Goal: Information Seeking & Learning: Learn about a topic

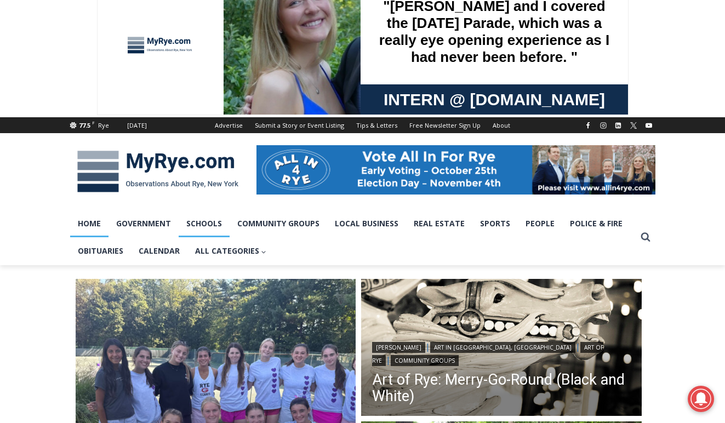
scroll to position [30, 0]
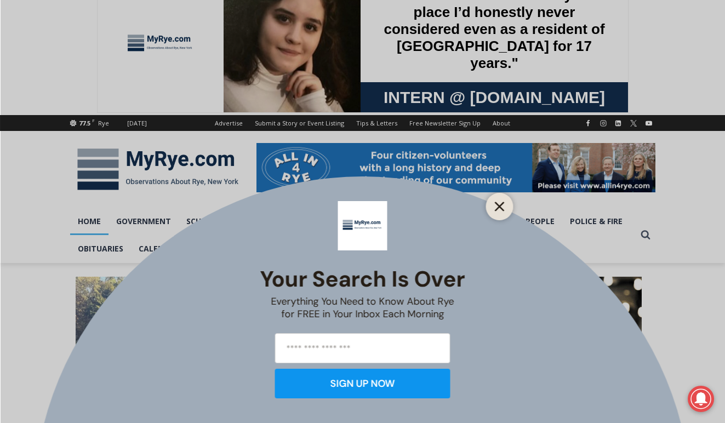
click at [504, 207] on button "Close" at bounding box center [499, 206] width 15 height 15
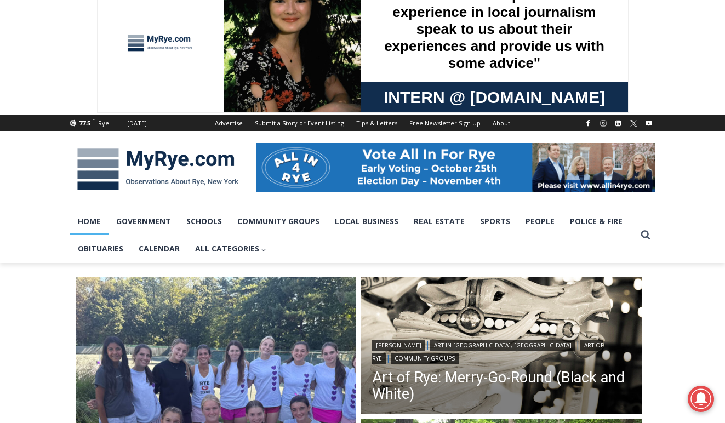
click at [463, 171] on img at bounding box center [455, 167] width 399 height 49
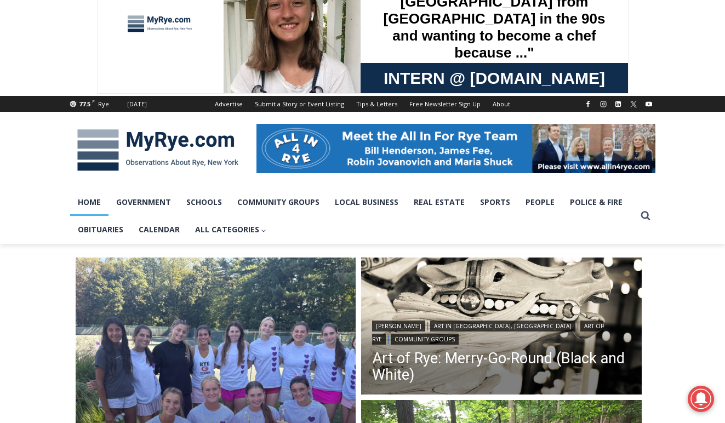
scroll to position [54, 0]
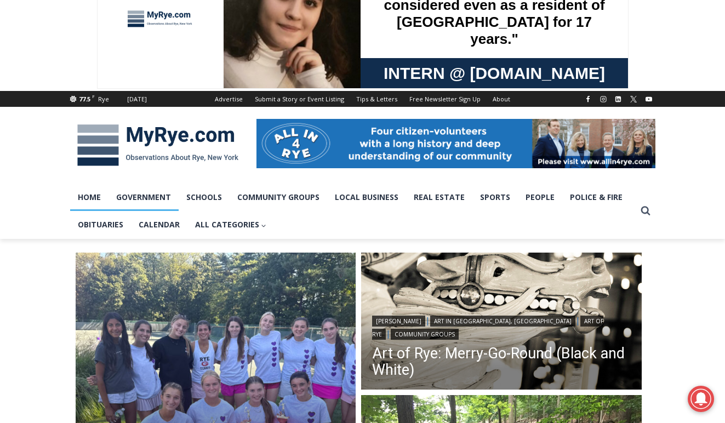
click at [153, 200] on link "Government" at bounding box center [143, 196] width 70 height 27
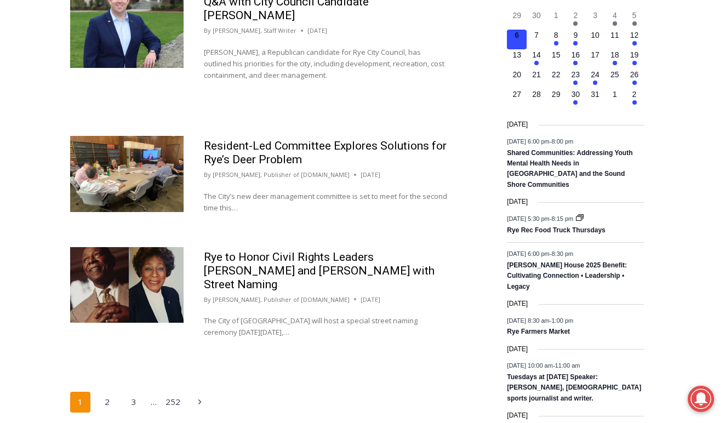
scroll to position [1739, 0]
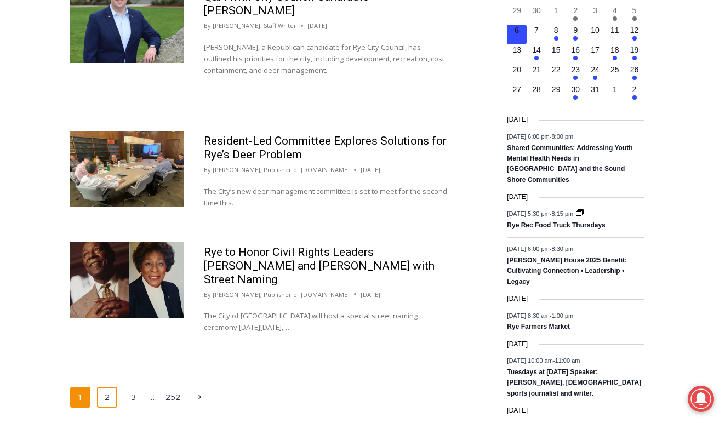
click at [102, 387] on link "2" at bounding box center [107, 397] width 21 height 21
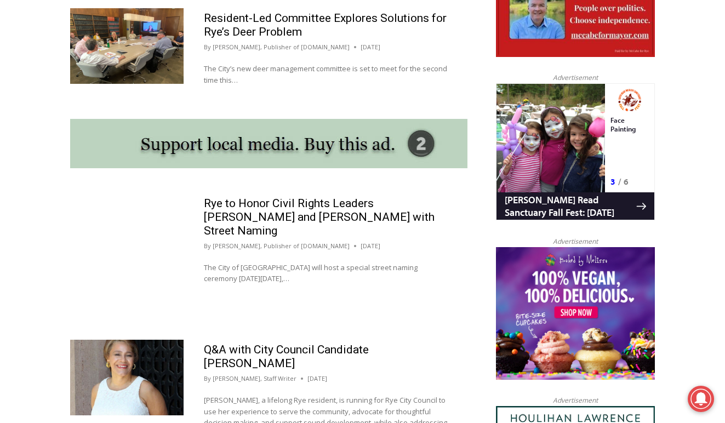
scroll to position [948, 0]
